Goal: Task Accomplishment & Management: Manage account settings

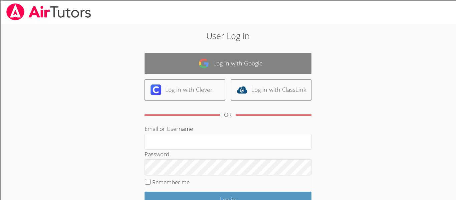
click at [184, 72] on link "Log in with Google" at bounding box center [228, 63] width 167 height 21
